Goal: Transaction & Acquisition: Share content

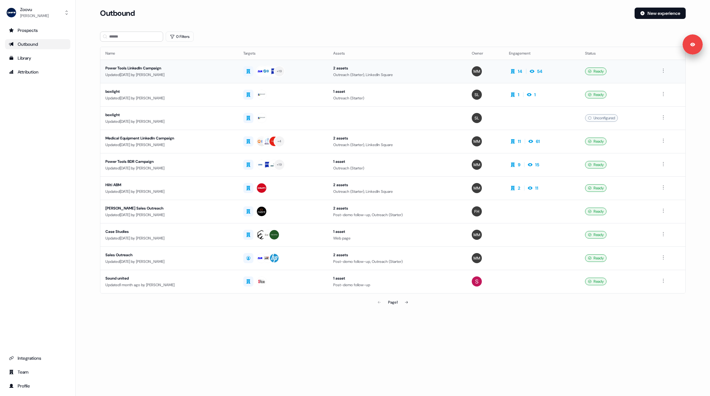
click at [233, 72] on div "Updated 11 days ago by Morgan Missigman" at bounding box center [169, 75] width 128 height 6
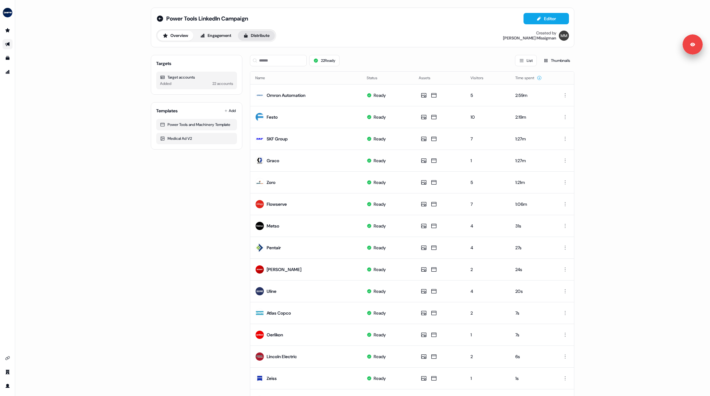
click at [251, 37] on button "Distribute" at bounding box center [256, 36] width 37 height 10
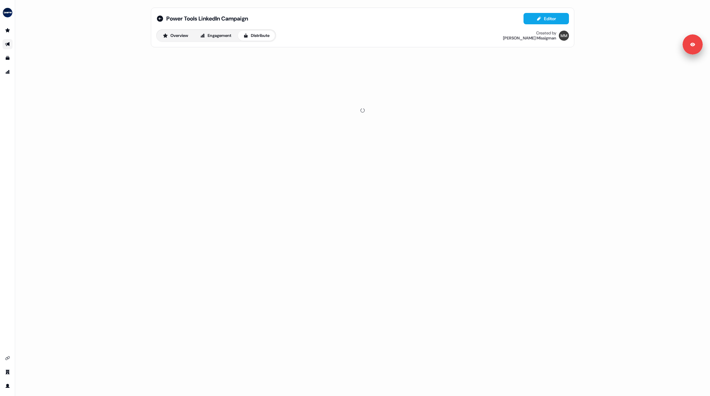
click at [92, 74] on div "Power Tools LinkedIn Campaign Editor Overview Engagement Distribute Created by …" at bounding box center [362, 198] width 695 height 396
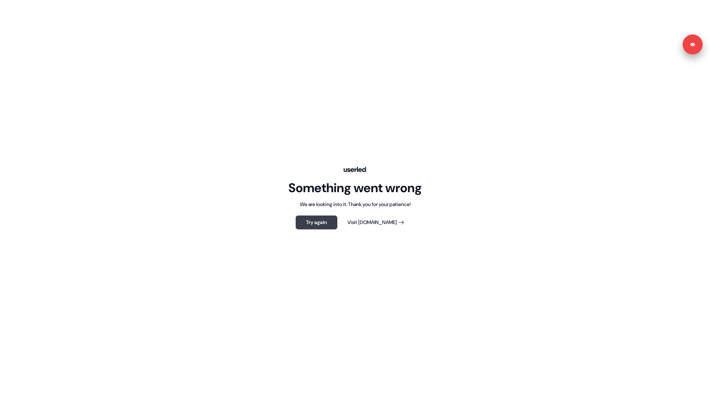
click at [316, 218] on button "Try again" at bounding box center [317, 223] width 42 height 14
click at [321, 224] on button "Try again" at bounding box center [317, 223] width 42 height 14
click at [330, 220] on button "Try again" at bounding box center [317, 223] width 42 height 14
click at [320, 217] on button "Try again" at bounding box center [317, 223] width 42 height 14
click at [326, 227] on button "Try again" at bounding box center [317, 223] width 42 height 14
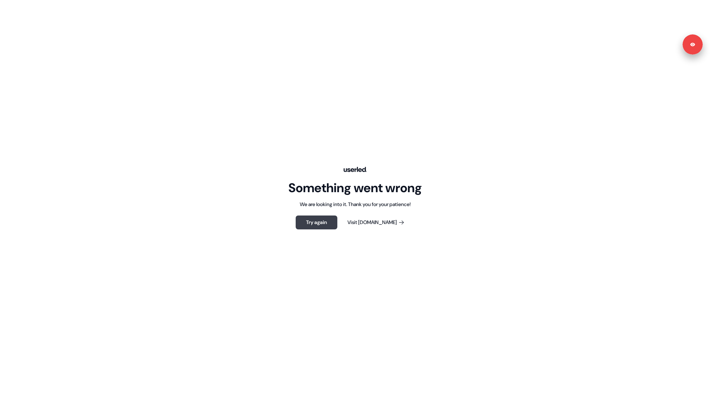
click at [315, 226] on button "Try again" at bounding box center [317, 223] width 42 height 14
click at [324, 221] on button "Try again" at bounding box center [317, 223] width 42 height 14
click at [115, 52] on div "Something went wrong We are looking into it. Thank you for your patience! Try a…" at bounding box center [355, 198] width 710 height 396
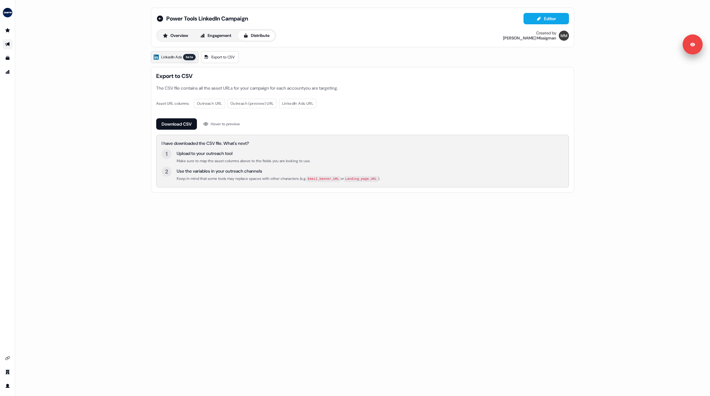
click at [175, 58] on span "LinkedIn Ads" at bounding box center [171, 57] width 21 height 6
click at [169, 58] on span "LinkedIn Ads" at bounding box center [171, 57] width 21 height 6
click at [176, 59] on span "LinkedIn Ads" at bounding box center [171, 57] width 21 height 6
click at [174, 59] on span "LinkedIn Ads" at bounding box center [171, 57] width 21 height 6
click at [189, 56] on div "beta" at bounding box center [189, 57] width 13 height 6
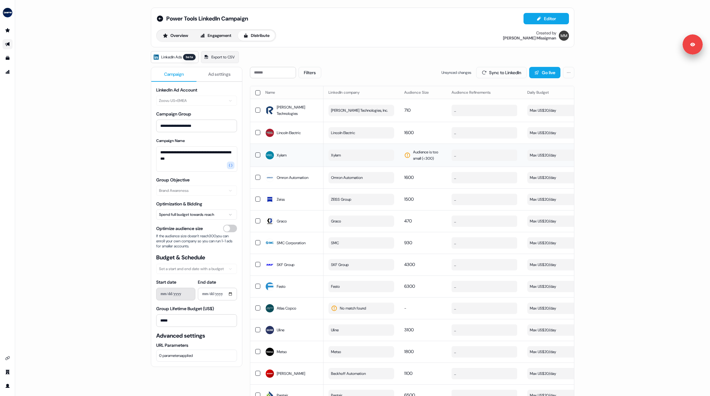
scroll to position [0, 178]
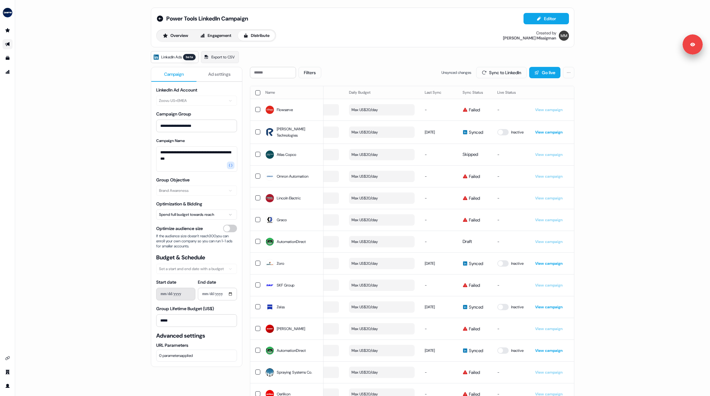
click at [469, 131] on span "Synced" at bounding box center [476, 132] width 14 height 6
click at [382, 62] on div "LinkedIn Ads beta Export to CSV" at bounding box center [363, 57] width 424 height 12
click at [173, 358] on button "0 parameters applied" at bounding box center [196, 356] width 81 height 12
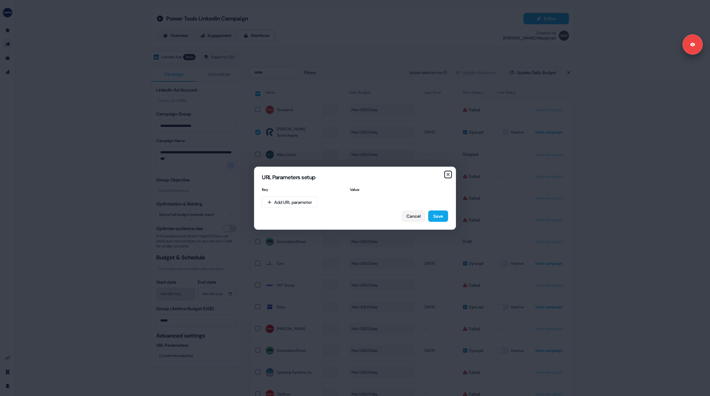
click at [449, 174] on icon "button" at bounding box center [448, 174] width 5 height 5
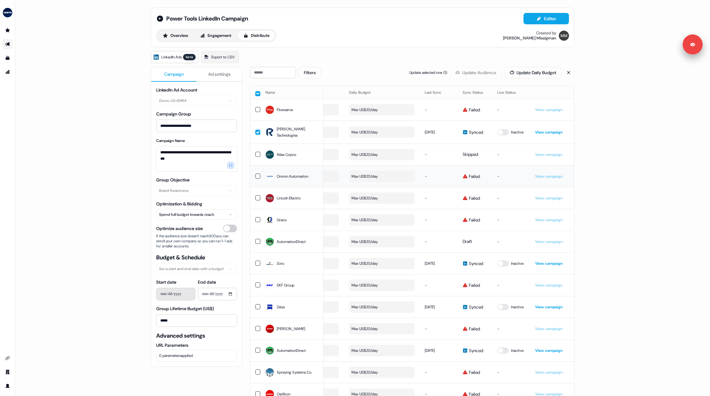
click at [478, 173] on span "Failed" at bounding box center [474, 176] width 11 height 6
click at [130, 139] on div "**********" at bounding box center [362, 198] width 695 height 396
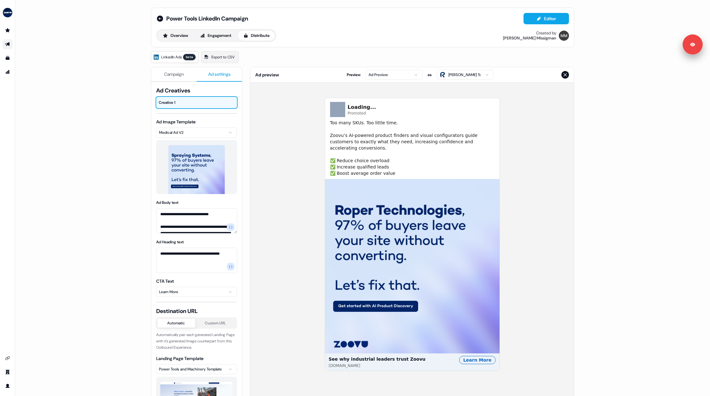
click at [214, 74] on span "Ad settings" at bounding box center [219, 74] width 22 height 6
click at [173, 76] on span "Campaign" at bounding box center [174, 74] width 20 height 6
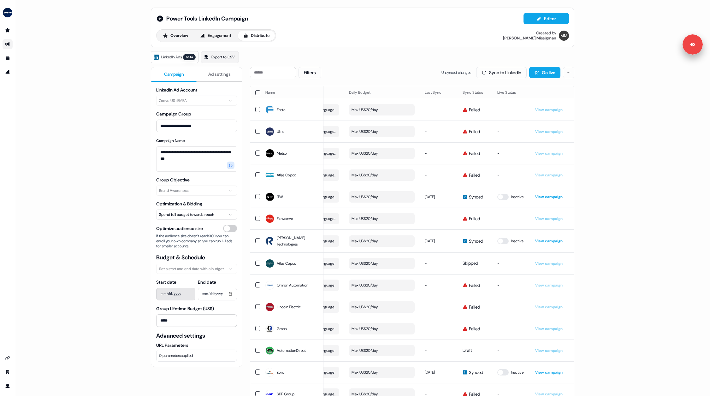
click at [186, 213] on html "**********" at bounding box center [355, 198] width 710 height 396
click at [124, 228] on html "**********" at bounding box center [355, 198] width 710 height 396
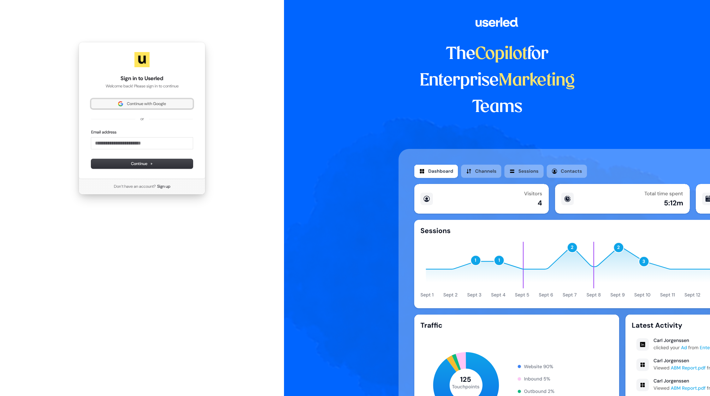
click at [149, 105] on span "Continue with Google" at bounding box center [146, 104] width 39 height 6
